Goal: Information Seeking & Learning: Learn about a topic

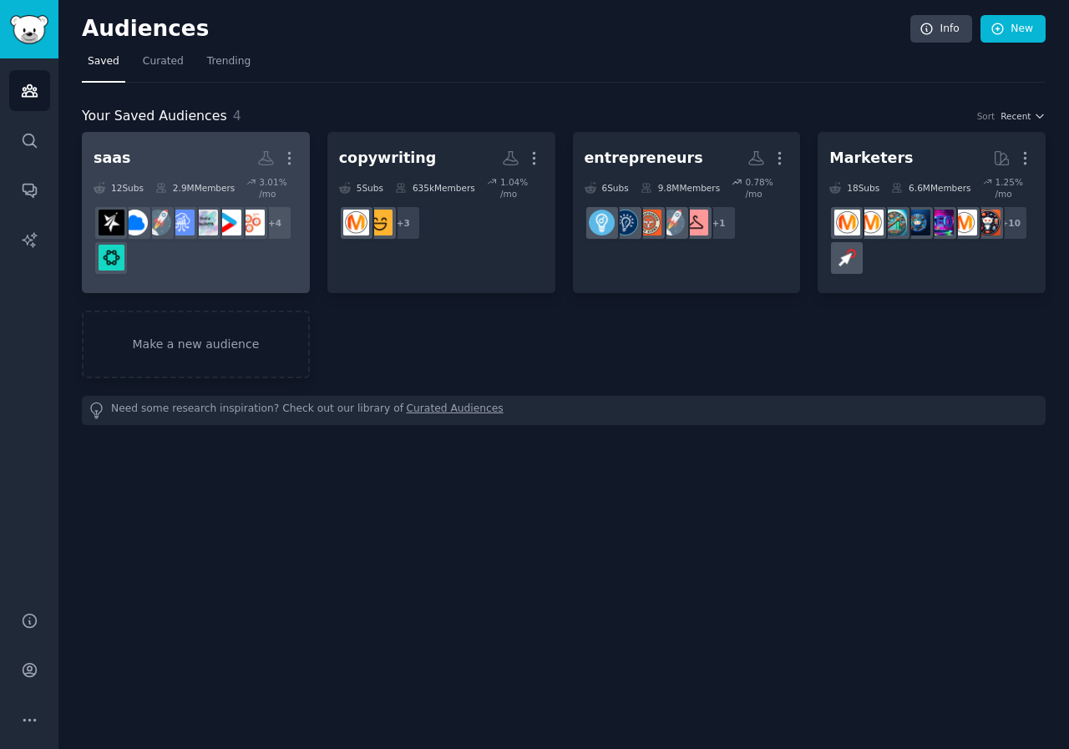
click at [161, 168] on h2 "saas More" at bounding box center [196, 158] width 205 height 29
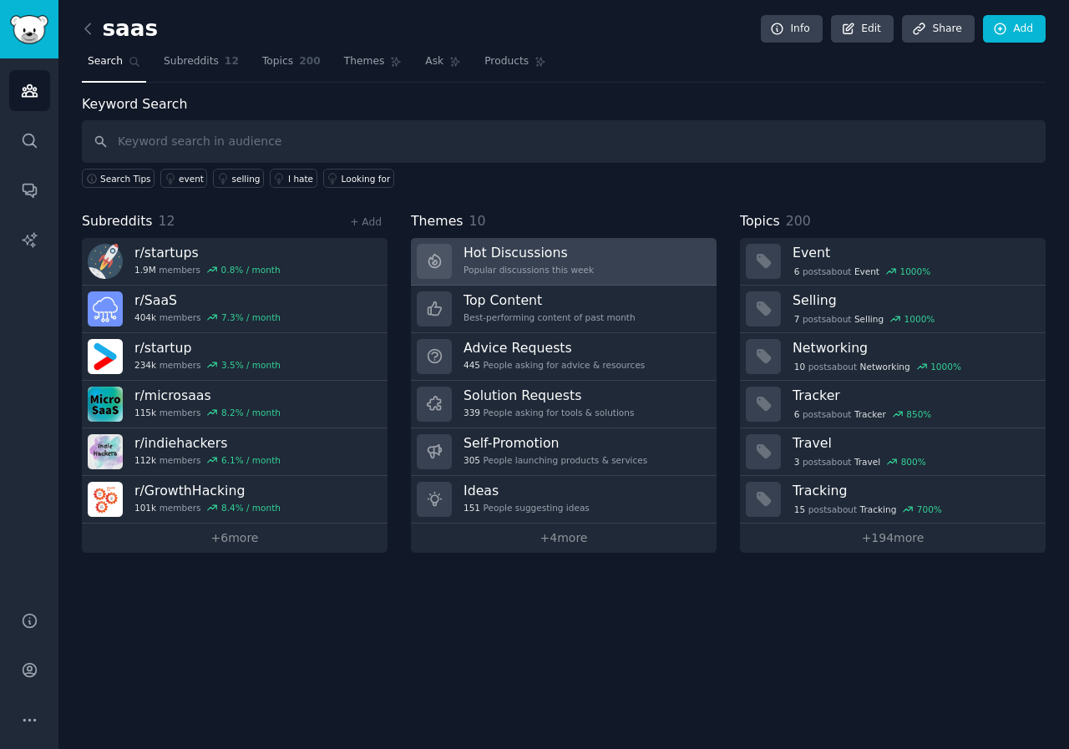
click at [533, 270] on div "Popular discussions this week" at bounding box center [529, 270] width 130 height 12
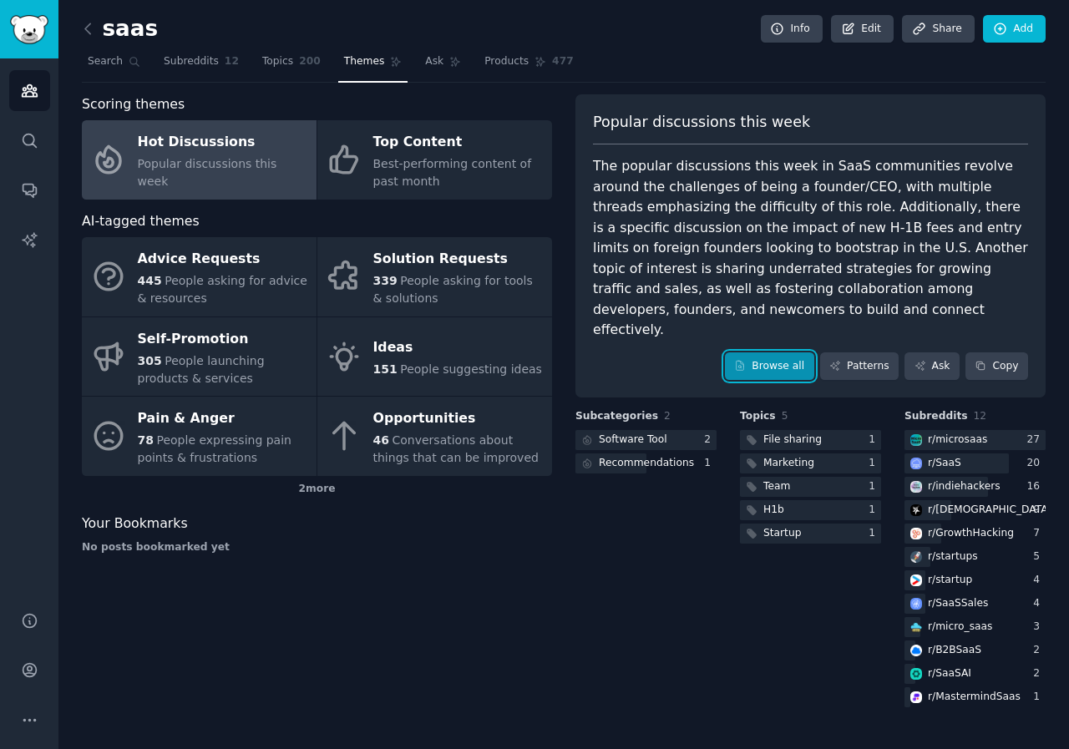
click at [773, 352] on link "Browse all" at bounding box center [769, 366] width 89 height 28
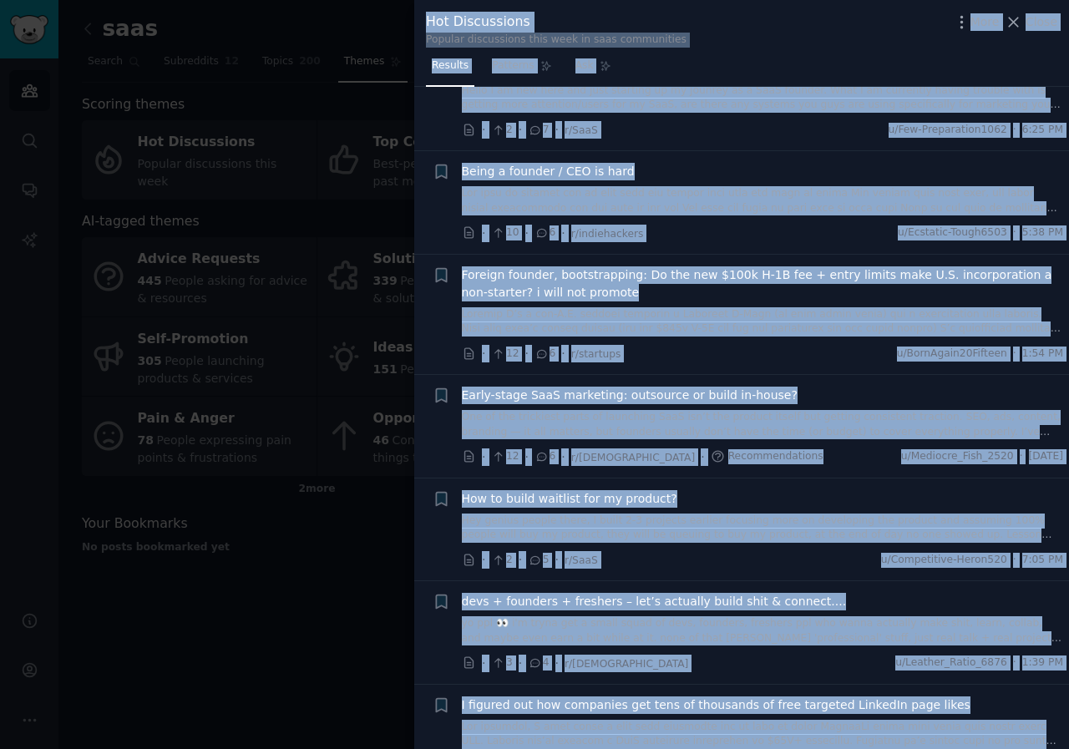
scroll to position [1922, 0]
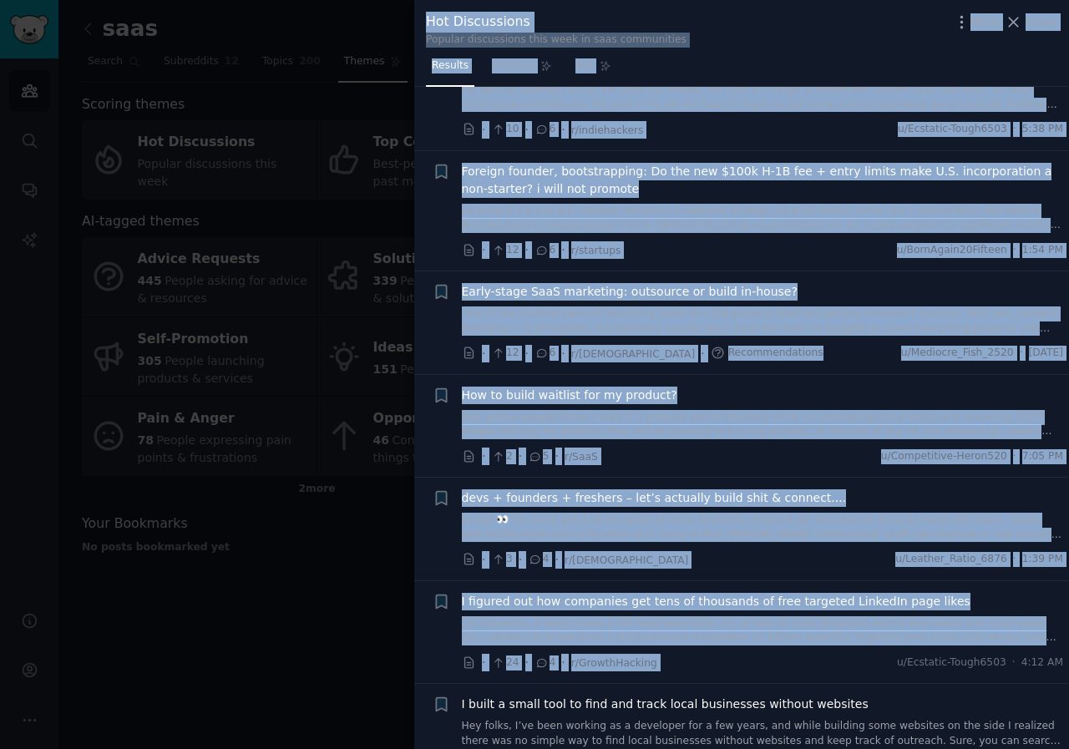
drag, startPoint x: 651, startPoint y: 383, endPoint x: 887, endPoint y: 672, distance: 372.8
click at [887, 672] on div "Hot Discussions Popular discussions this week in saas communities More Close Re…" at bounding box center [534, 374] width 1069 height 749
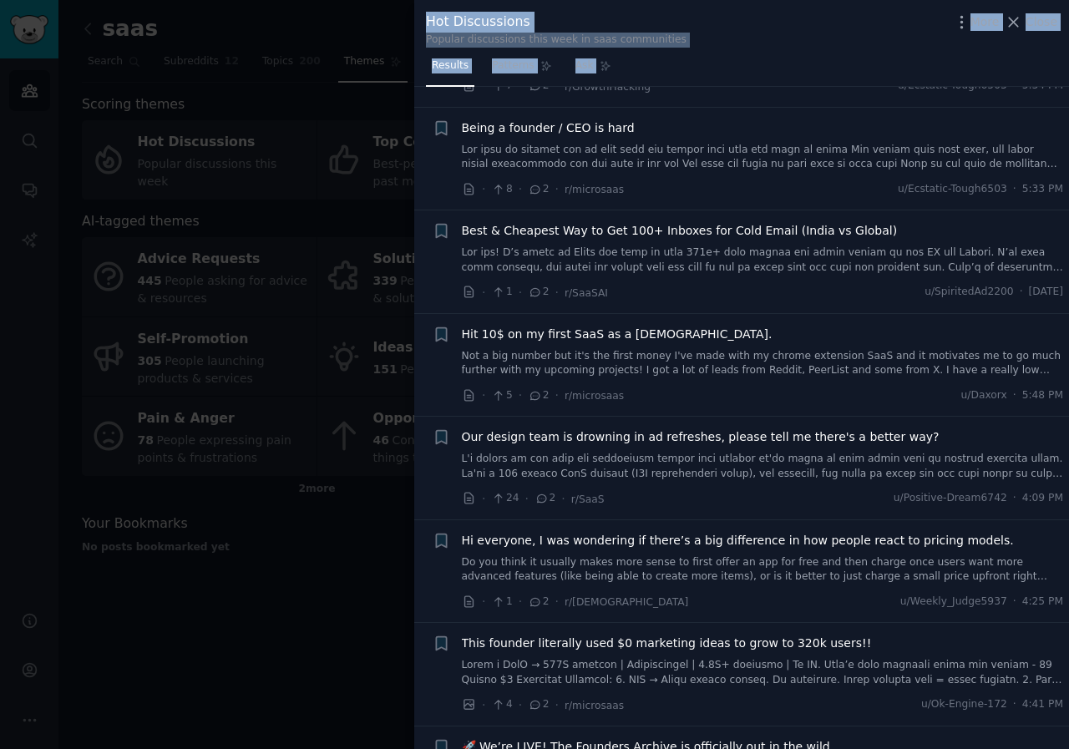
scroll to position [3417, 0]
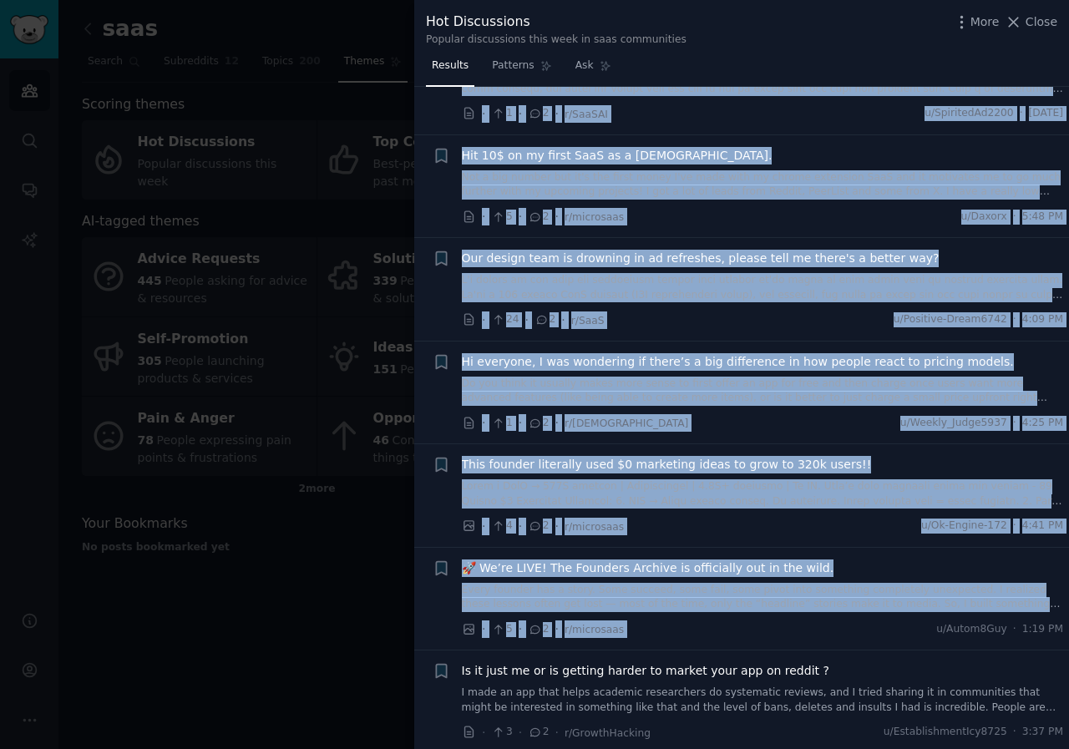
drag, startPoint x: 417, startPoint y: 201, endPoint x: 880, endPoint y: 641, distance: 639.2
copy ul "L ipsum d sitam cons ad elit sed doeiu tempo incididunt utlabor etdolore Mag al…"
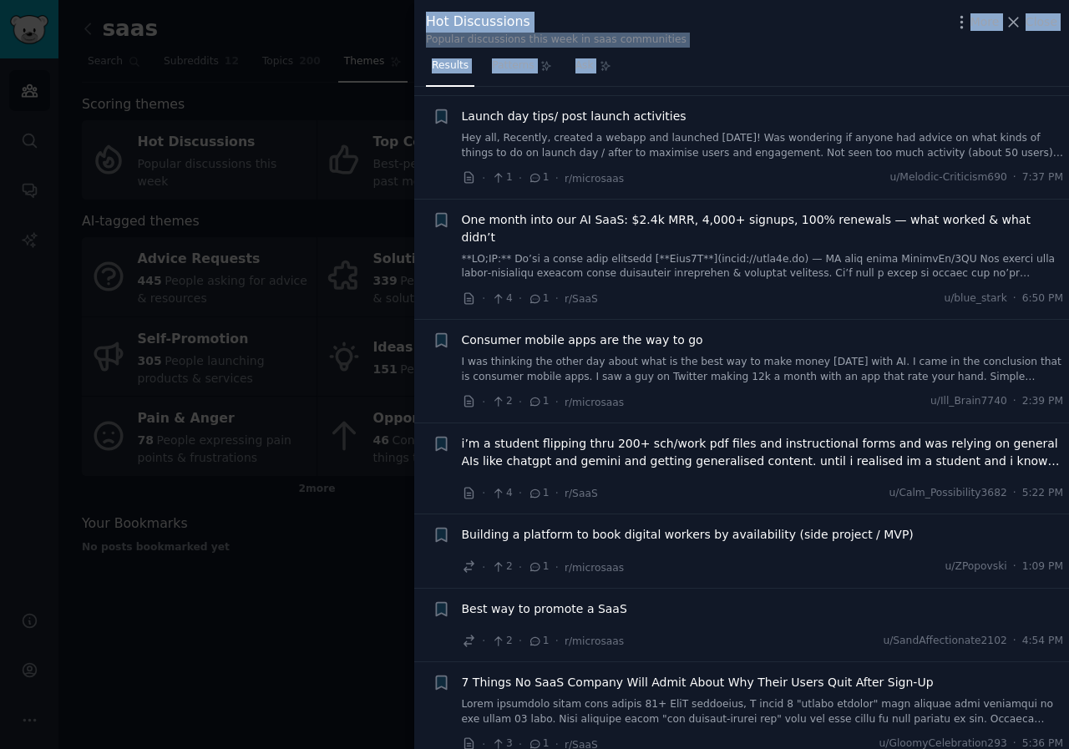
scroll to position [5608, 0]
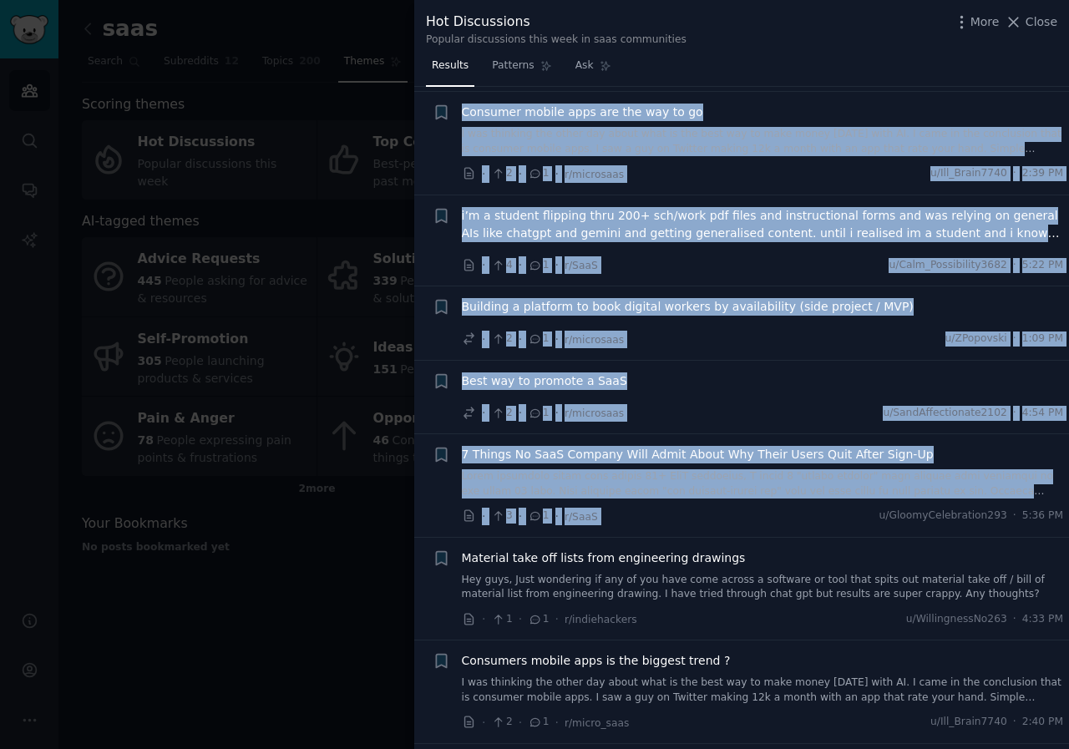
drag, startPoint x: 424, startPoint y: 332, endPoint x: 825, endPoint y: 493, distance: 432.1
copy ul "Lo ip dolo si am co adipisc elitse do eiusmo temp inc ut labore ? E dolo ma ali…"
